Goal: Task Accomplishment & Management: Manage account settings

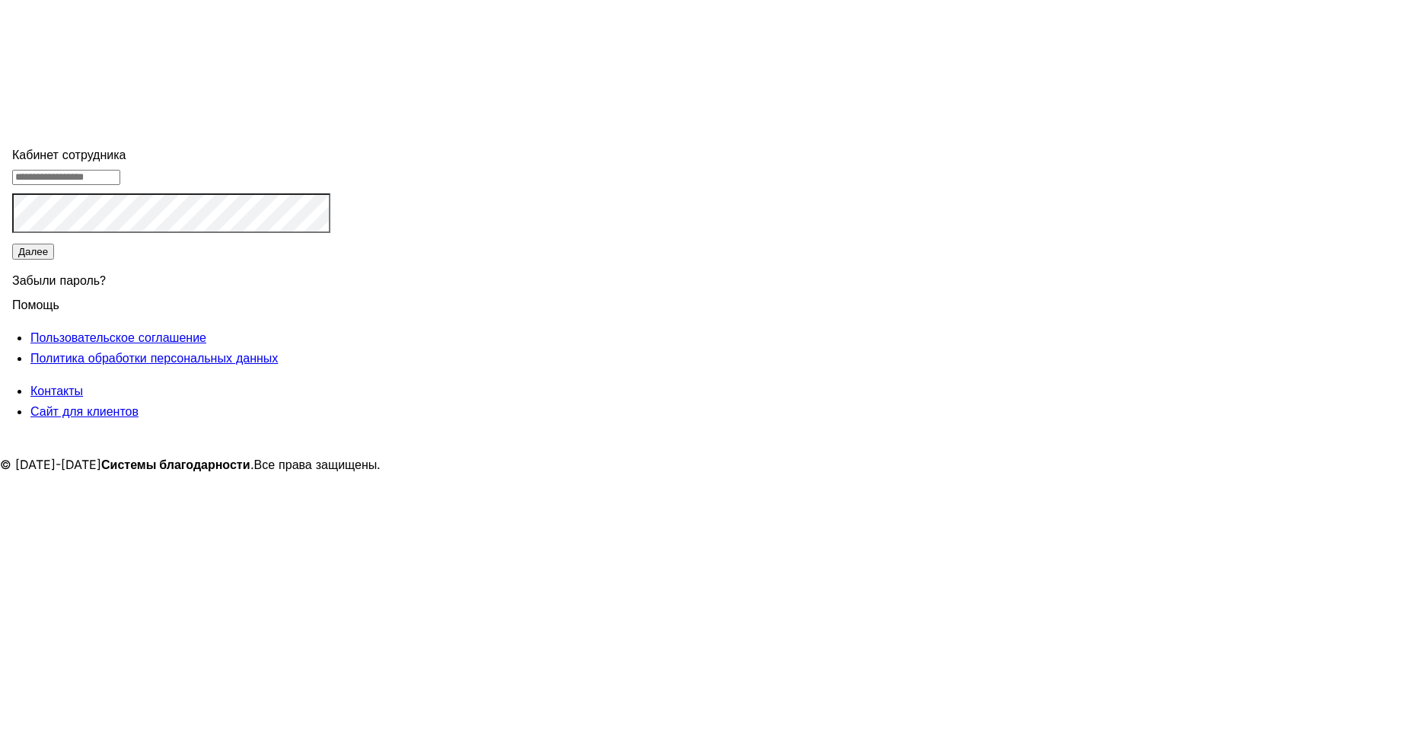
click at [120, 185] on input "tel" at bounding box center [66, 177] width 108 height 15
type input "**********"
click at [54, 260] on button "Далее" at bounding box center [33, 252] width 42 height 16
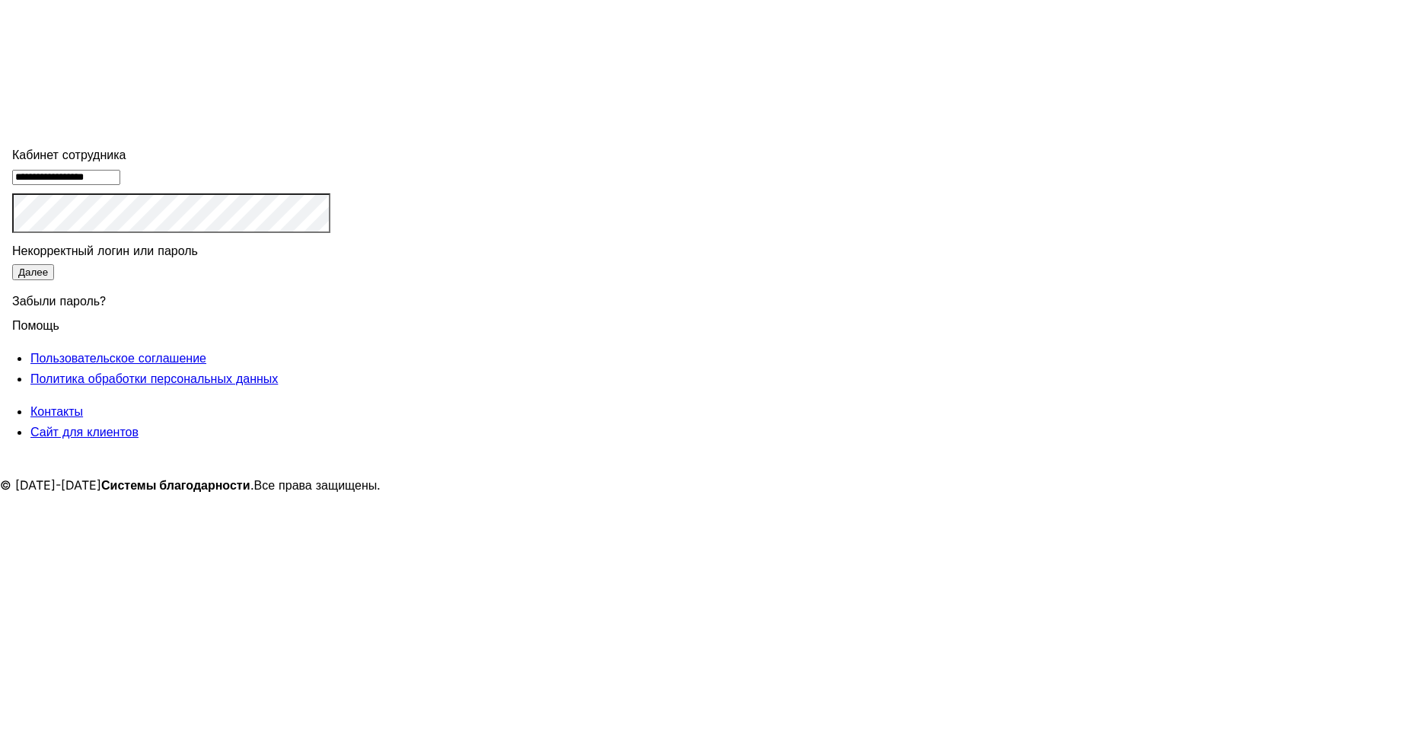
click at [330, 315] on div "Забыли пароль?" at bounding box center [171, 298] width 318 height 33
click at [54, 280] on button "Далее" at bounding box center [33, 272] width 42 height 16
click at [330, 315] on div "Забыли пароль?" at bounding box center [171, 298] width 318 height 33
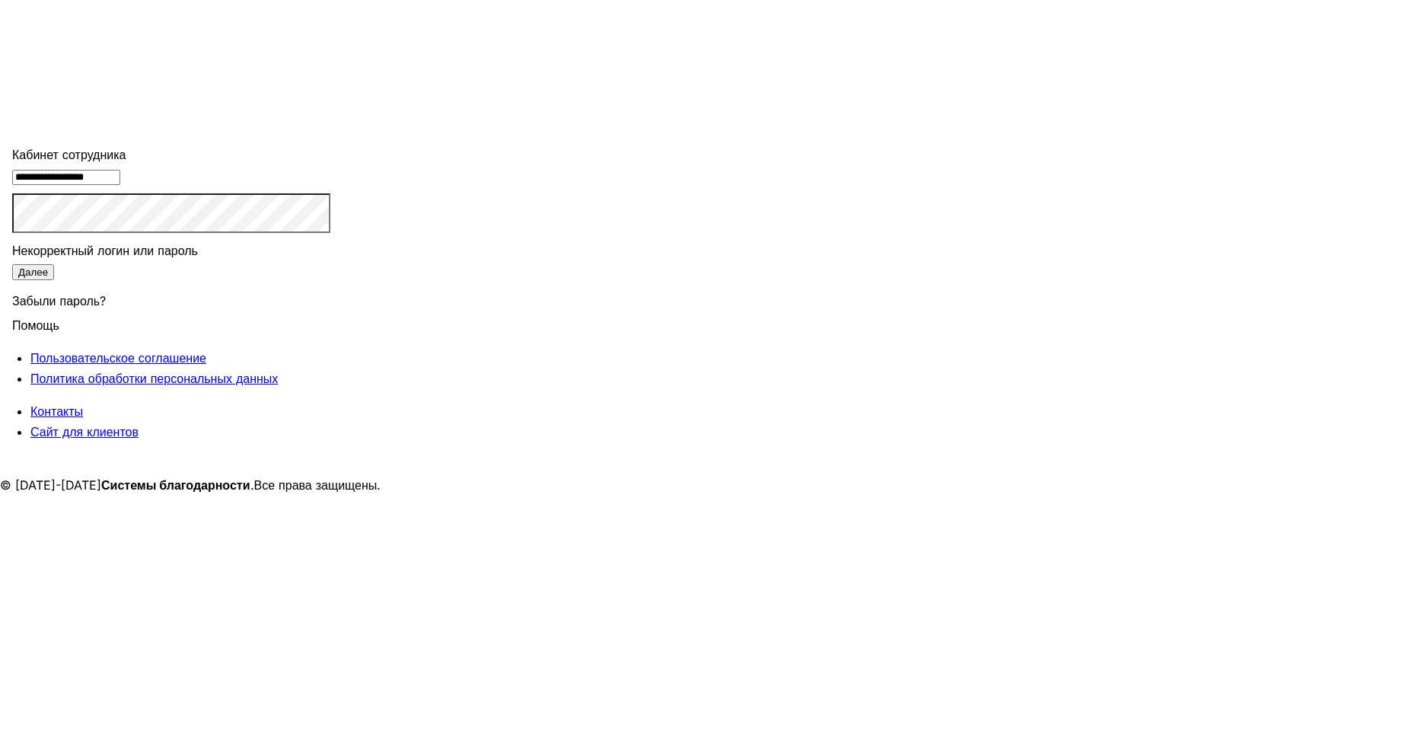
click at [330, 315] on div "Забыли пароль?" at bounding box center [171, 298] width 318 height 33
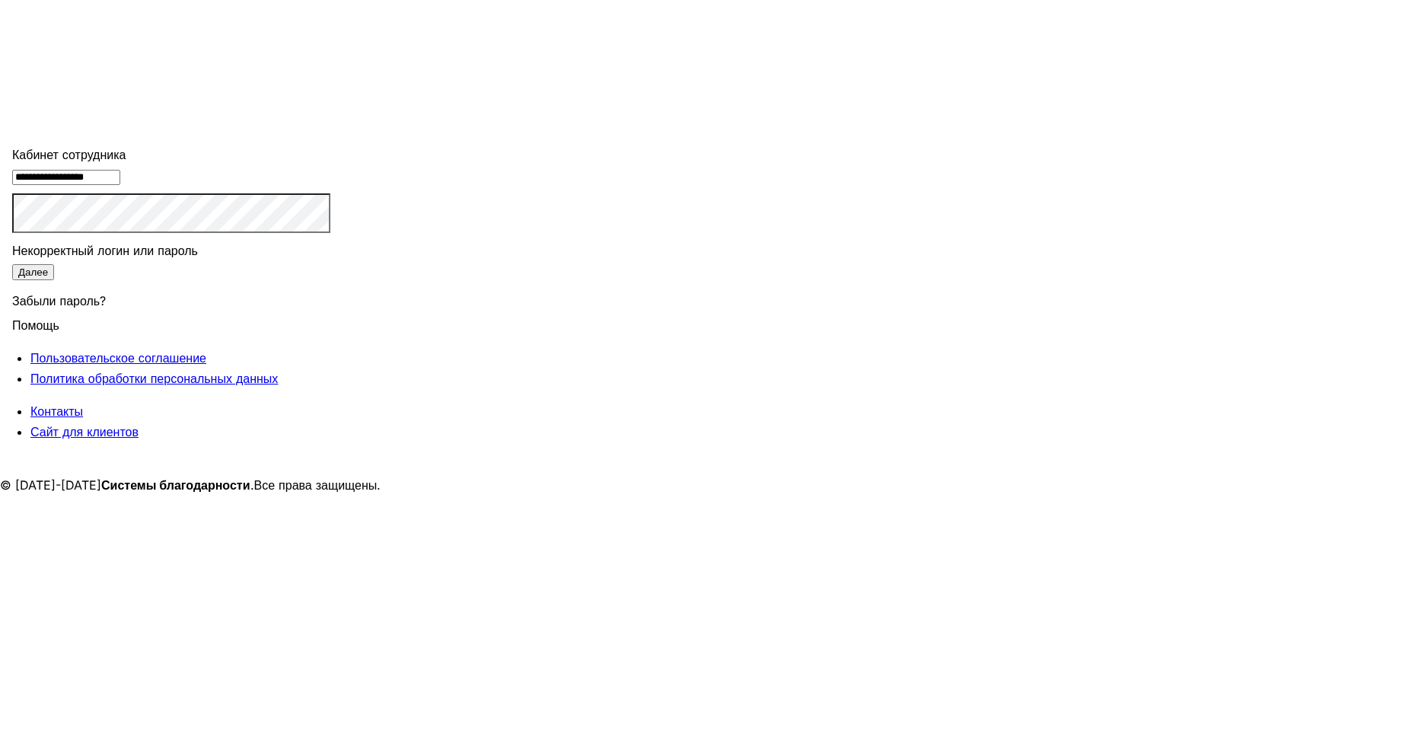
drag, startPoint x: 717, startPoint y: 402, endPoint x: 698, endPoint y: 400, distance: 19.2
click at [330, 315] on div "Забыли пароль?" at bounding box center [171, 298] width 318 height 33
drag, startPoint x: 550, startPoint y: 108, endPoint x: 550, endPoint y: 90, distance: 18.3
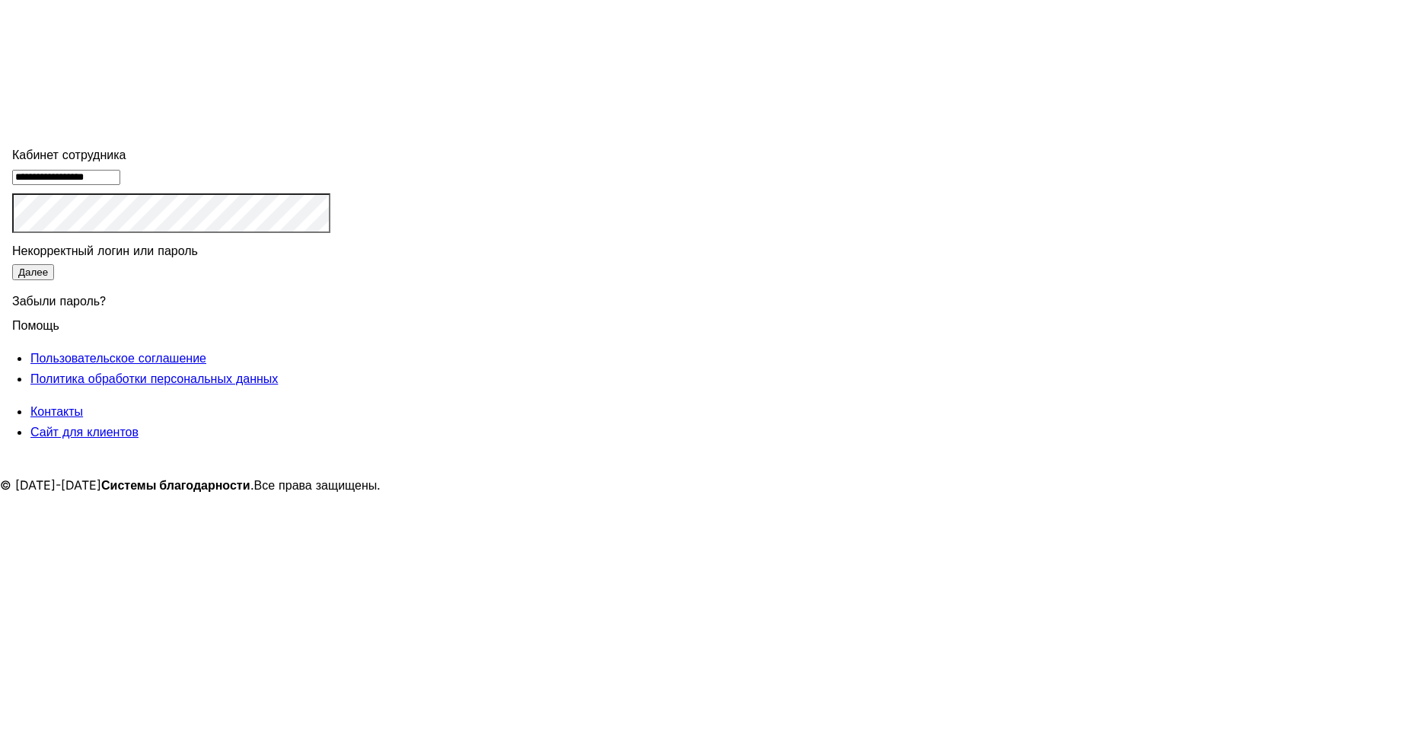
click at [550, 108] on main "**********" at bounding box center [712, 367] width 1425 height 734
